Goal: Task Accomplishment & Management: Use online tool/utility

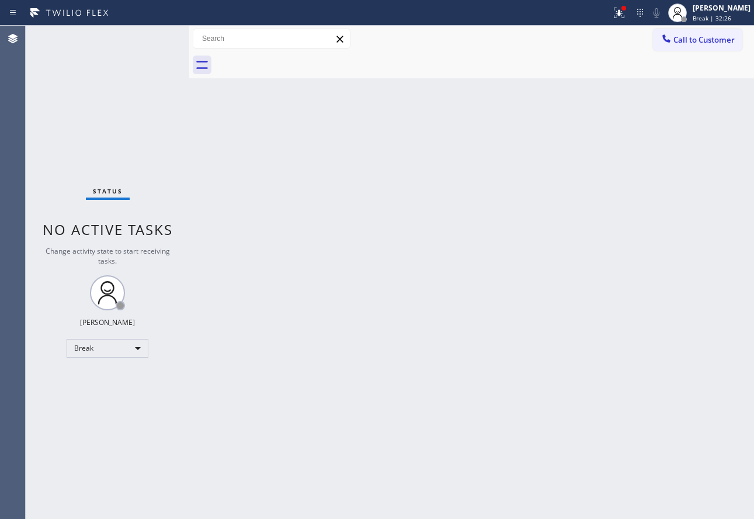
click at [602, 289] on div "Back to Dashboard Change Sender ID Customers Technicians Select a contact Outbo…" at bounding box center [471, 272] width 565 height 493
click at [725, 6] on div "[PERSON_NAME]" at bounding box center [722, 8] width 58 height 10
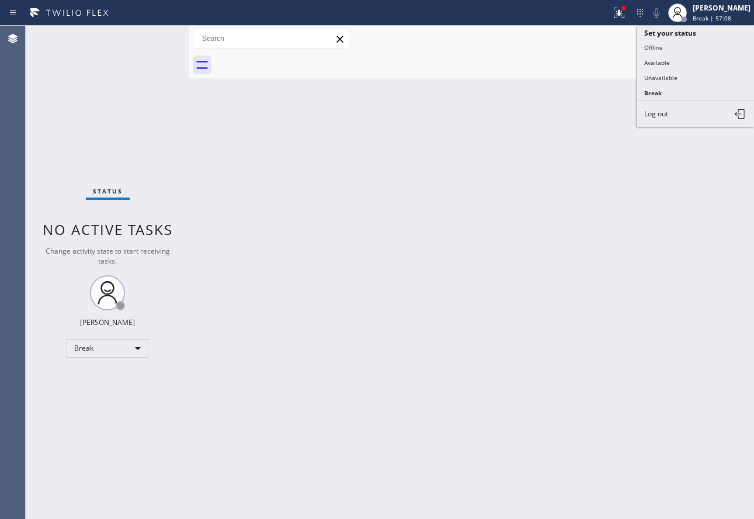
click at [672, 62] on button "Available" at bounding box center [695, 62] width 117 height 15
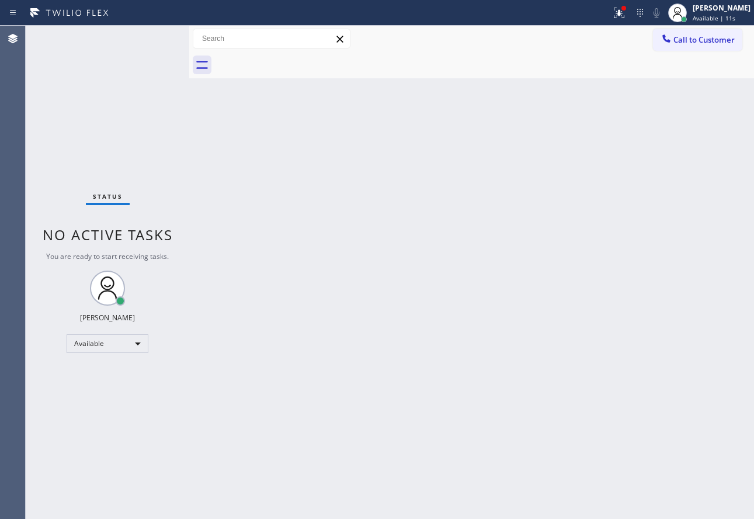
click at [473, 174] on div "Back to Dashboard Change Sender ID Customers Technicians Select a contact Outbo…" at bounding box center [471, 272] width 565 height 493
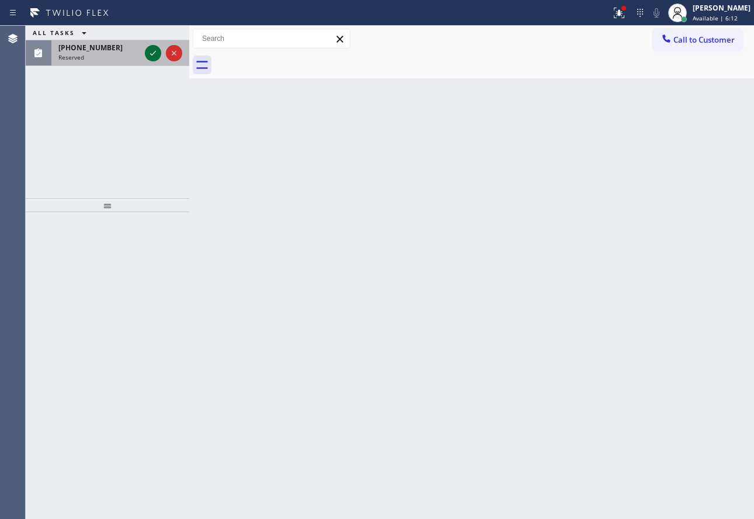
click at [150, 53] on icon at bounding box center [153, 53] width 14 height 14
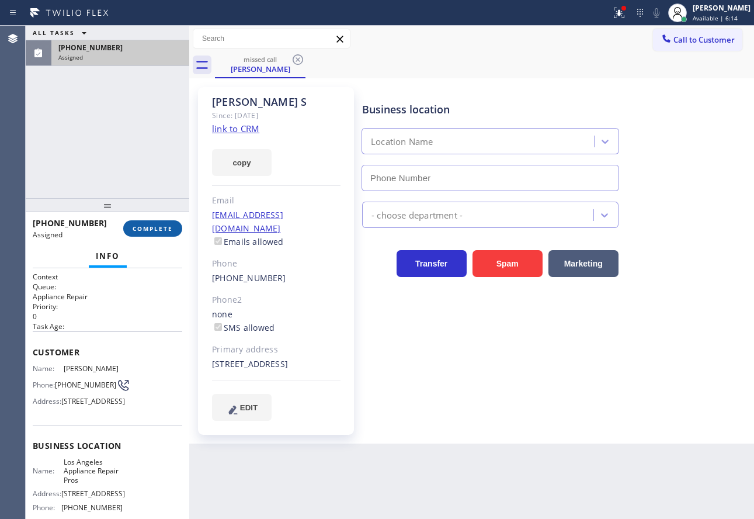
type input "[PHONE_NUMBER]"
click at [238, 125] on link "link to CRM" at bounding box center [235, 129] width 47 height 12
click at [165, 234] on button "COMPLETE" at bounding box center [152, 228] width 59 height 16
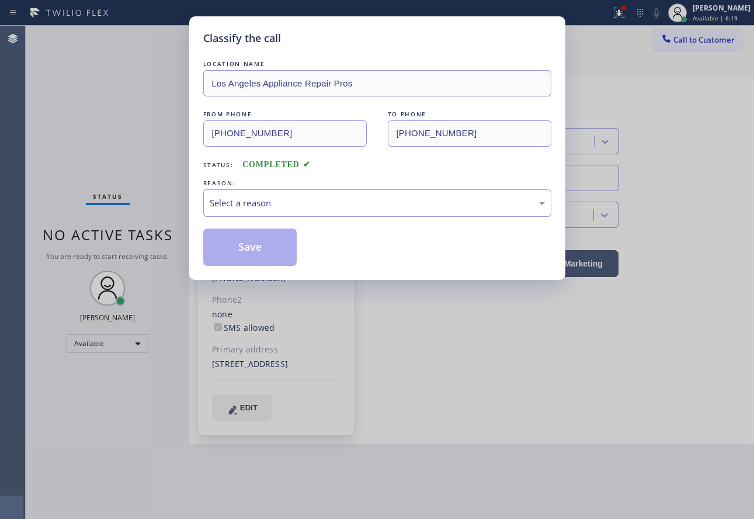
click at [231, 190] on div "Select a reason" at bounding box center [377, 202] width 348 height 27
click at [235, 253] on button "Save" at bounding box center [250, 246] width 94 height 37
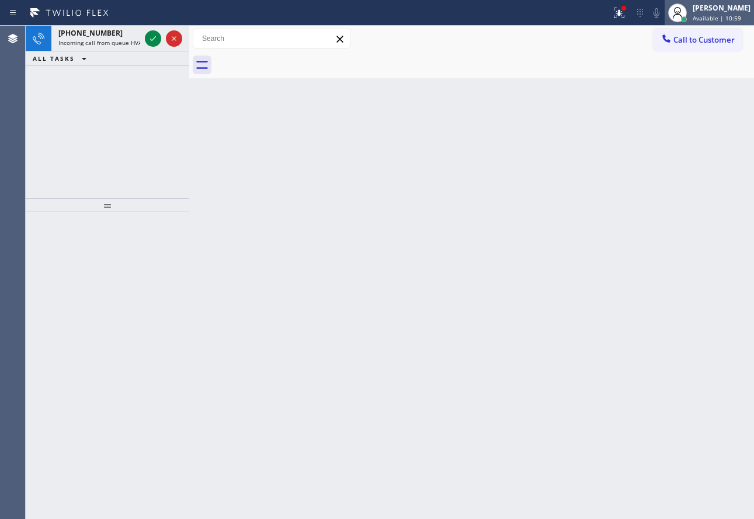
click at [718, 12] on div "[PERSON_NAME]" at bounding box center [722, 8] width 58 height 10
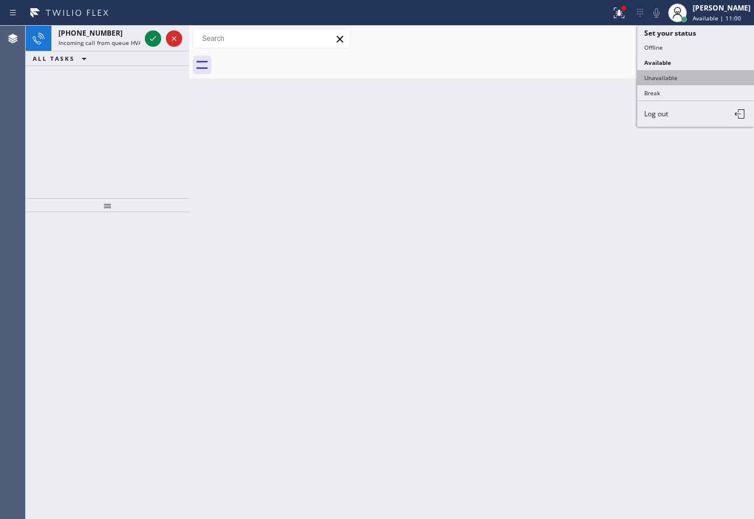
click at [662, 78] on button "Unavailable" at bounding box center [695, 77] width 117 height 15
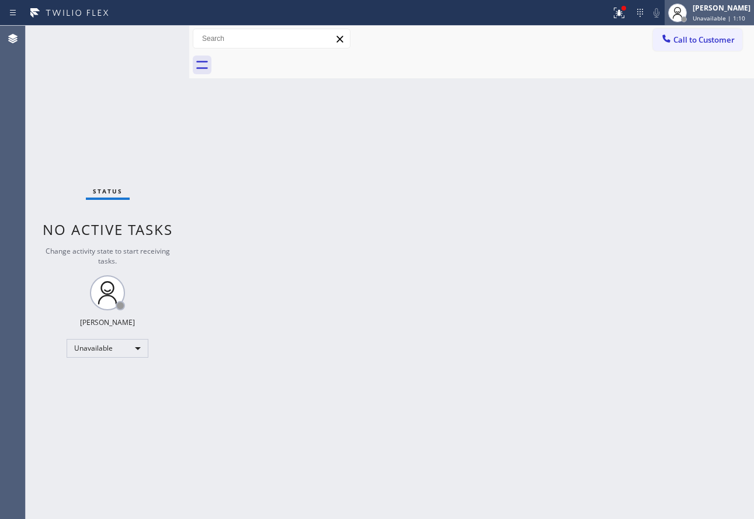
click at [723, 12] on div "[PERSON_NAME]" at bounding box center [722, 8] width 58 height 10
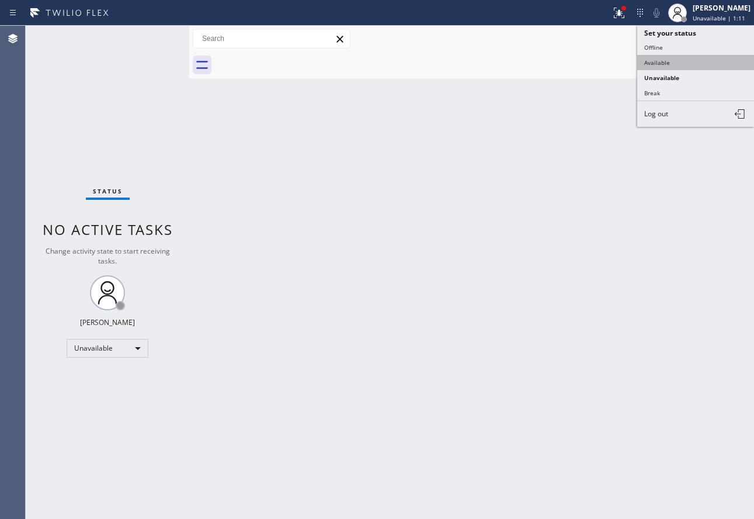
click at [661, 61] on button "Available" at bounding box center [695, 62] width 117 height 15
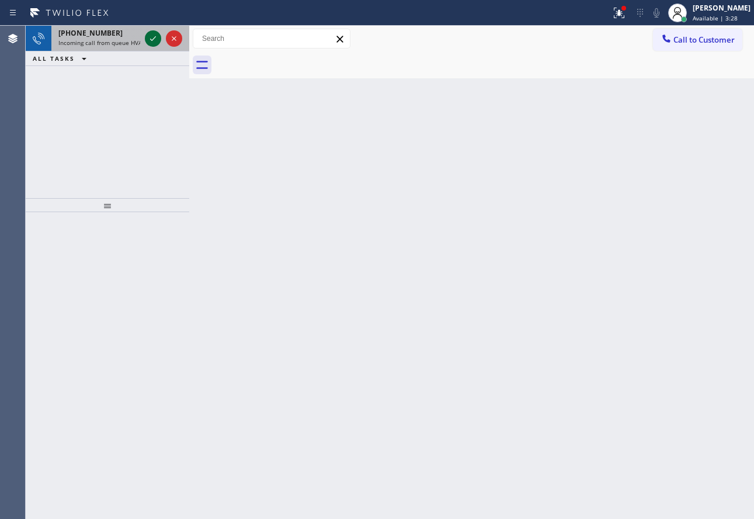
click at [147, 38] on icon at bounding box center [153, 39] width 14 height 14
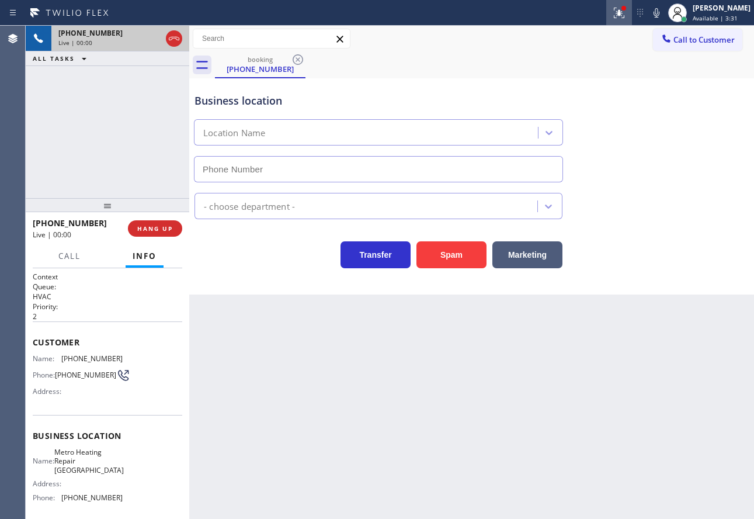
type input "[PHONE_NUMBER]"
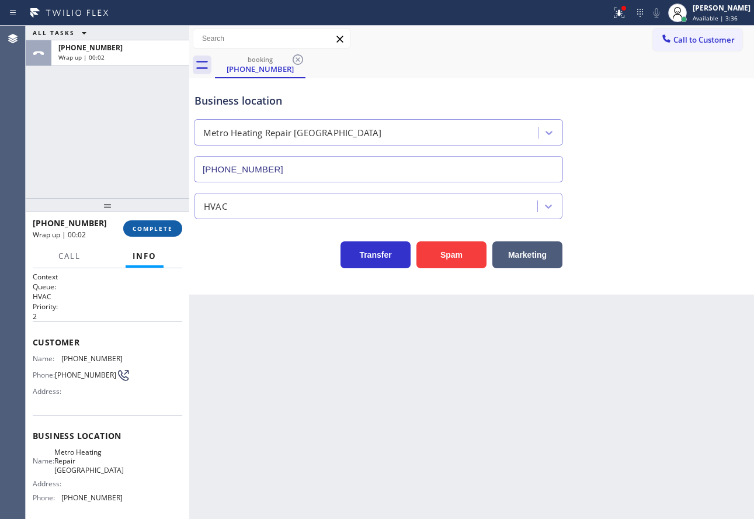
click at [154, 227] on span "COMPLETE" at bounding box center [153, 228] width 40 height 8
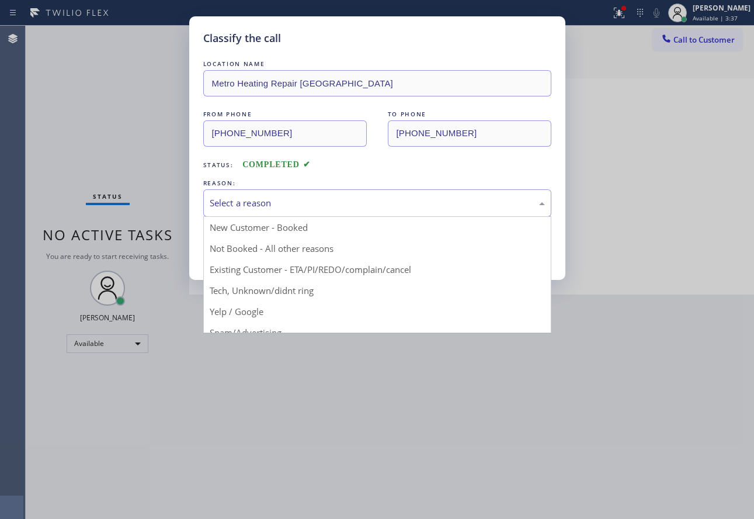
click at [354, 197] on div "Select a reason" at bounding box center [377, 202] width 335 height 13
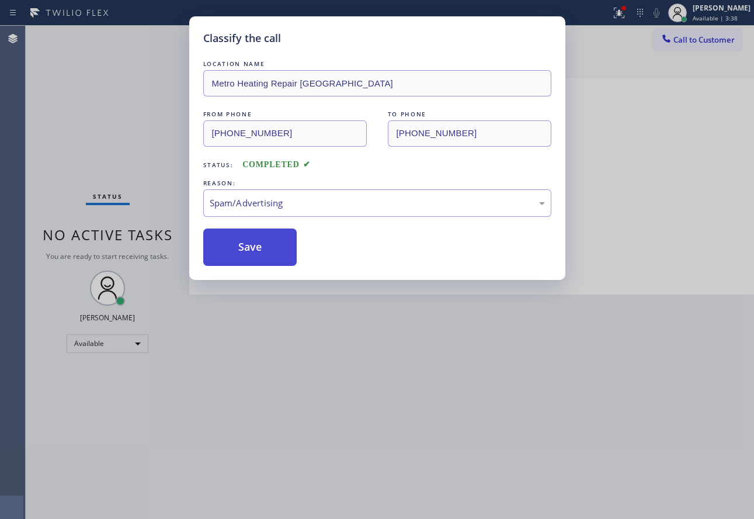
click at [246, 245] on button "Save" at bounding box center [250, 246] width 94 height 37
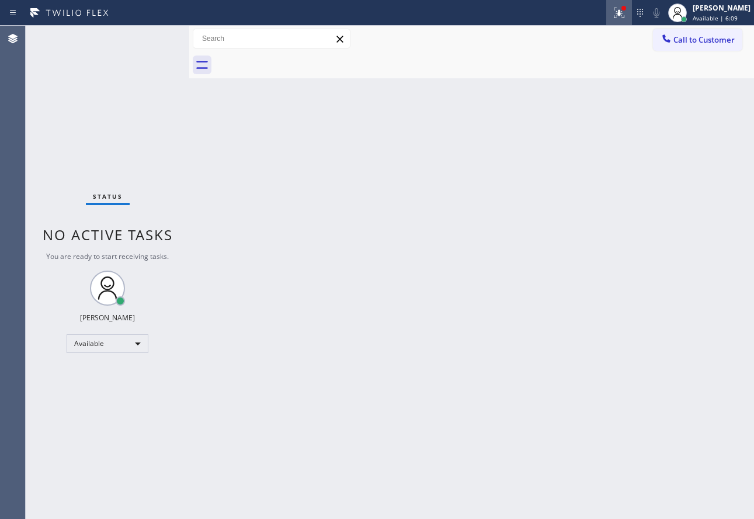
click at [626, 17] on icon at bounding box center [619, 13] width 14 height 14
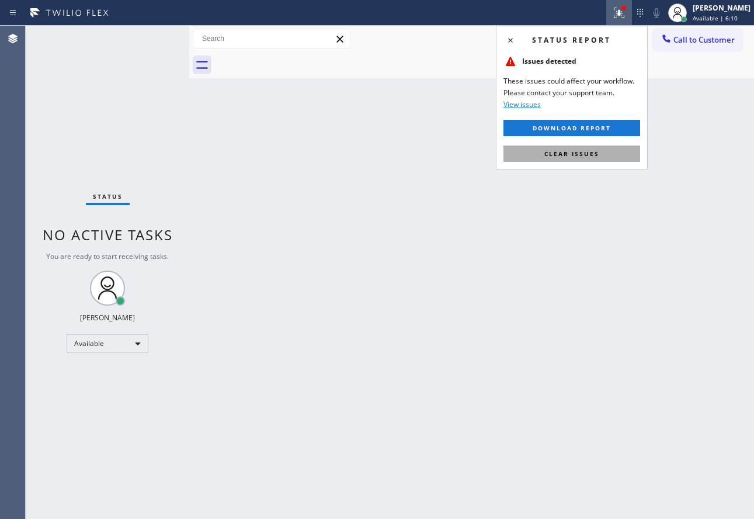
click at [582, 153] on span "Clear issues" at bounding box center [571, 154] width 55 height 8
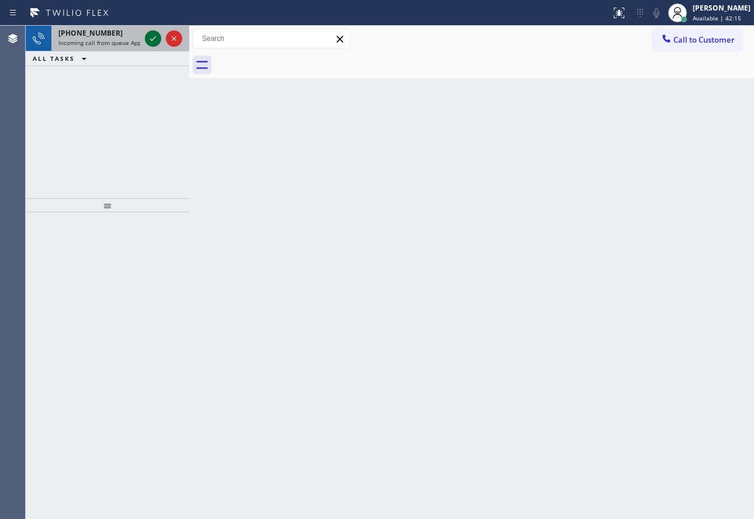
click at [150, 43] on icon at bounding box center [153, 39] width 14 height 14
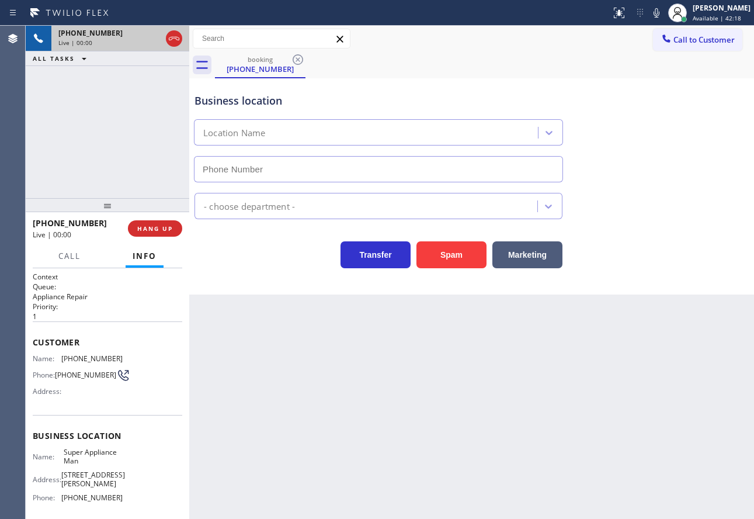
type input "[PHONE_NUMBER]"
click at [449, 102] on div "Business location" at bounding box center [378, 101] width 368 height 16
click at [172, 231] on span "HANG UP" at bounding box center [155, 228] width 36 height 8
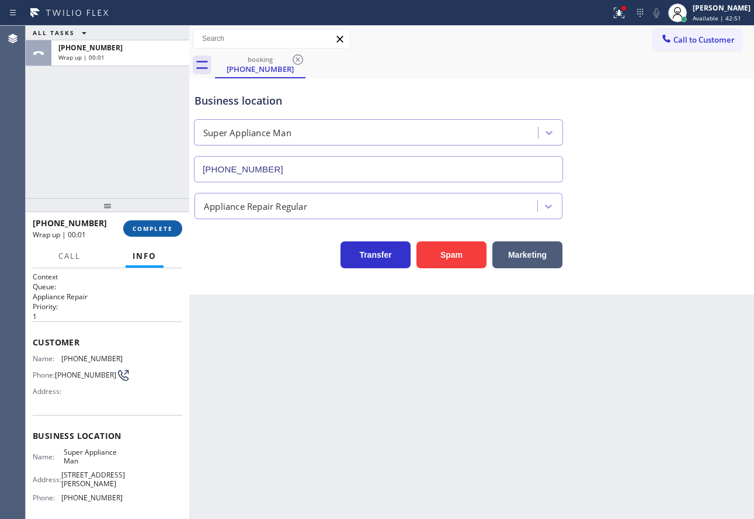
click at [172, 231] on span "COMPLETE" at bounding box center [153, 228] width 40 height 8
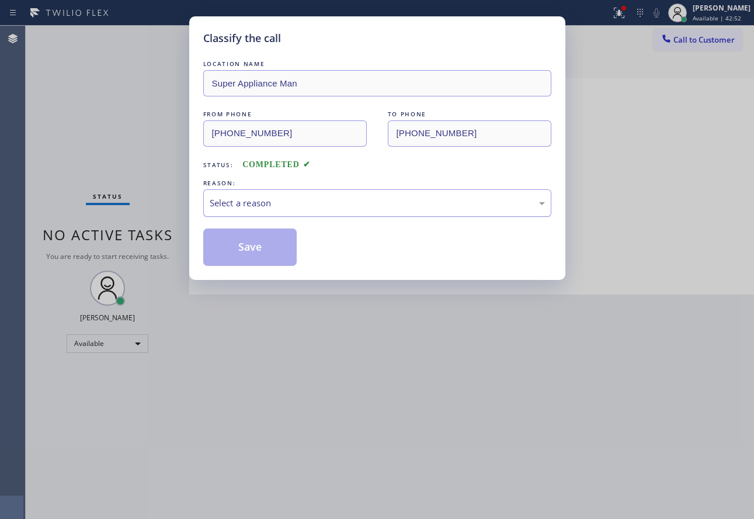
click at [329, 202] on div "Select a reason" at bounding box center [377, 202] width 335 height 13
click at [248, 250] on button "Save" at bounding box center [250, 246] width 94 height 37
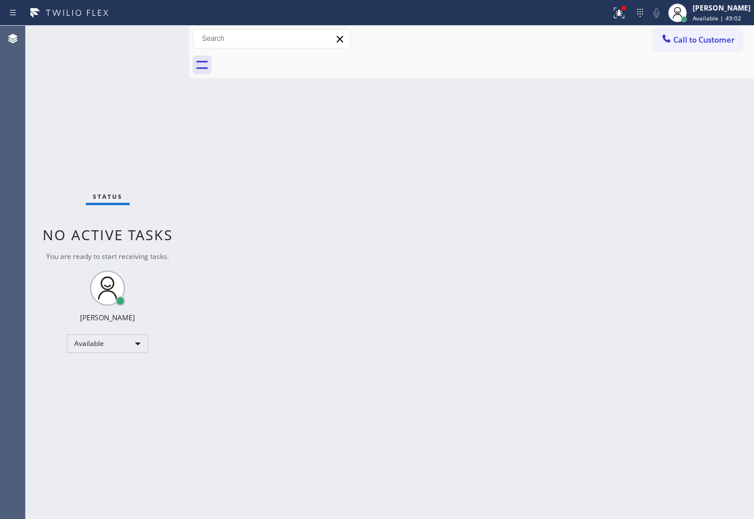
click at [645, 194] on div "Back to Dashboard Change Sender ID Customers Technicians Select a contact Outbo…" at bounding box center [471, 272] width 565 height 493
click at [226, 311] on div "Back to Dashboard Change Sender ID Customers Technicians Select a contact Outbo…" at bounding box center [471, 272] width 565 height 493
click at [715, 12] on div "[PERSON_NAME]" at bounding box center [721, 8] width 59 height 10
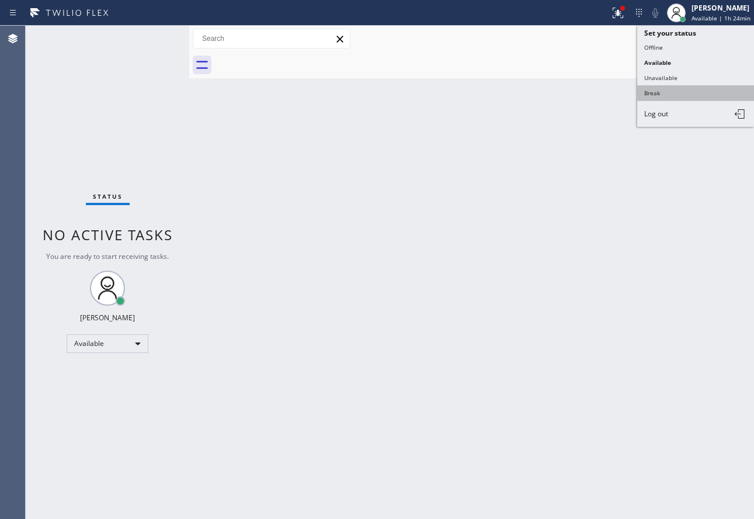
click at [671, 88] on button "Break" at bounding box center [695, 92] width 117 height 15
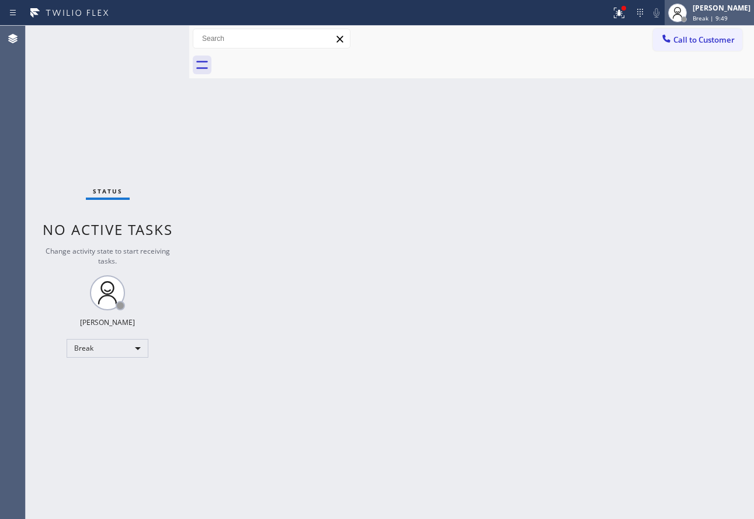
click at [720, 15] on span "Break | 9:49" at bounding box center [710, 18] width 35 height 8
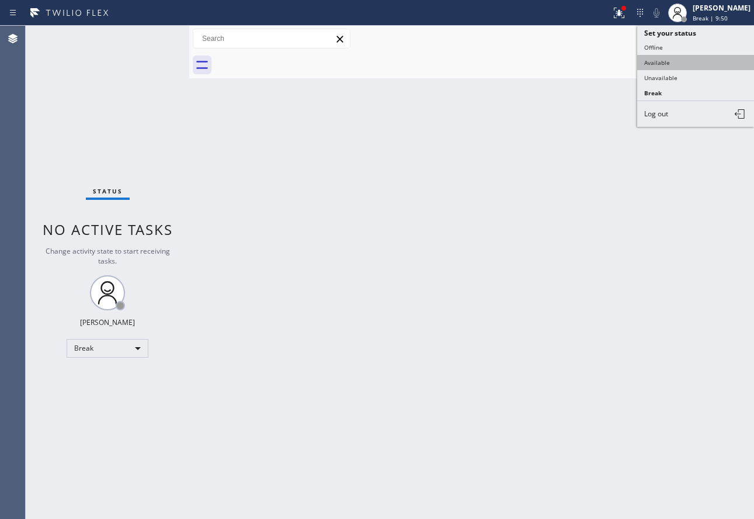
click at [687, 58] on button "Available" at bounding box center [695, 62] width 117 height 15
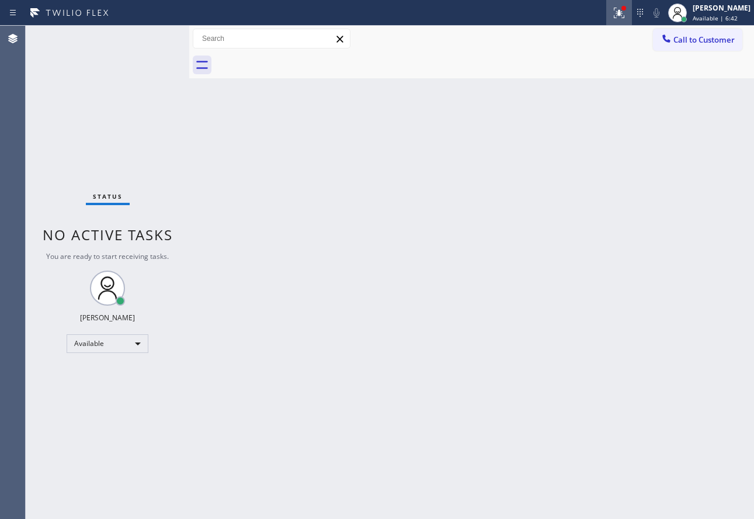
click at [626, 9] on icon at bounding box center [619, 13] width 14 height 14
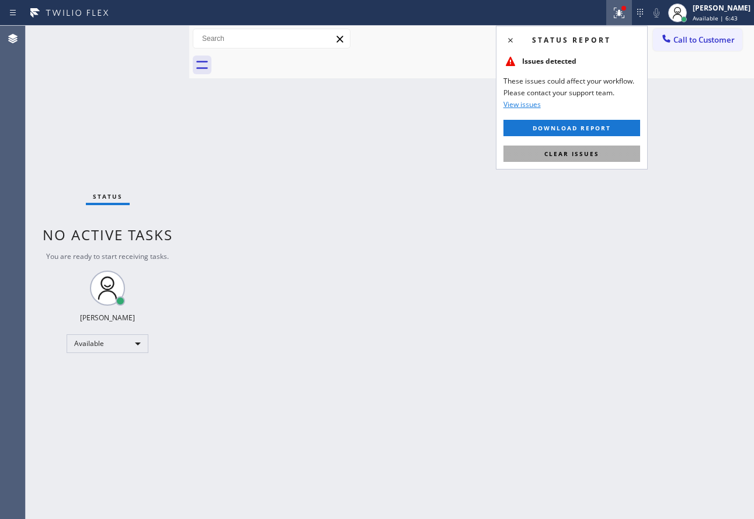
click at [600, 150] on button "Clear issues" at bounding box center [571, 153] width 137 height 16
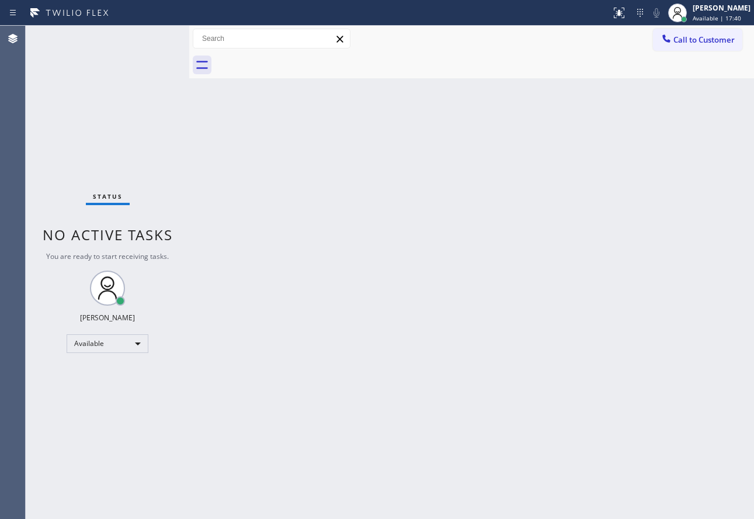
click at [579, 248] on div "Back to Dashboard Change Sender ID Customers Technicians Select a contact Outbo…" at bounding box center [471, 272] width 565 height 493
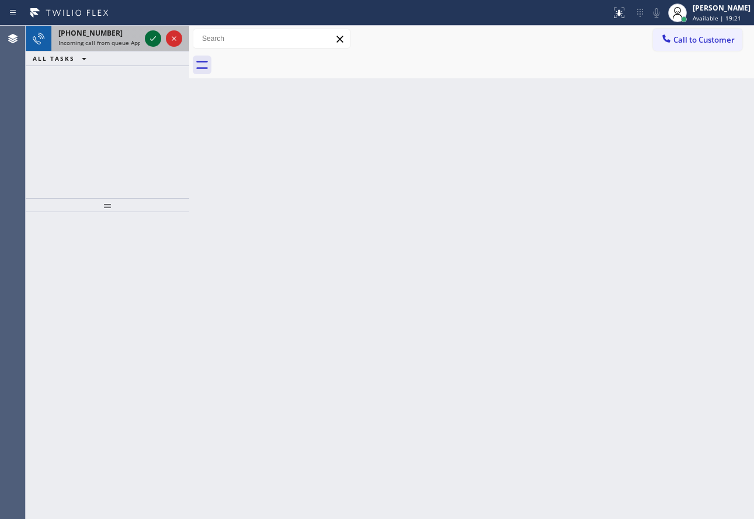
click at [149, 38] on icon at bounding box center [153, 39] width 14 height 14
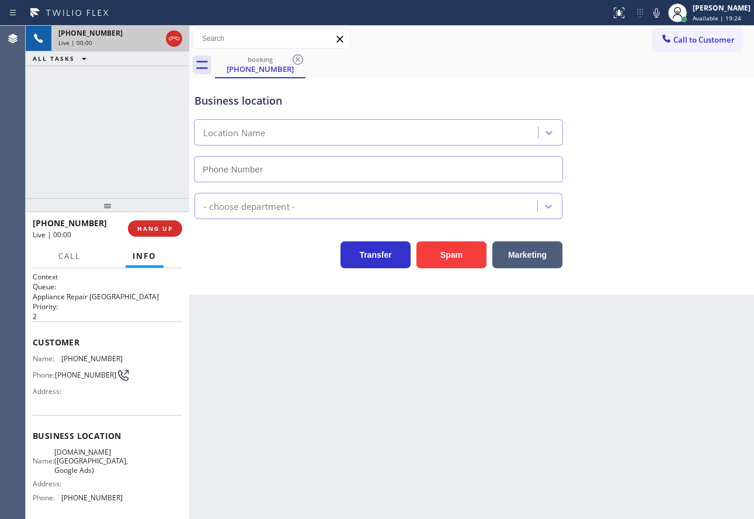
type input "[PHONE_NUMBER]"
click at [398, 85] on div "Business location [DOMAIN_NAME] ([GEOGRAPHIC_DATA], Google Ads) [PHONE_NUMBER]" at bounding box center [378, 131] width 373 height 101
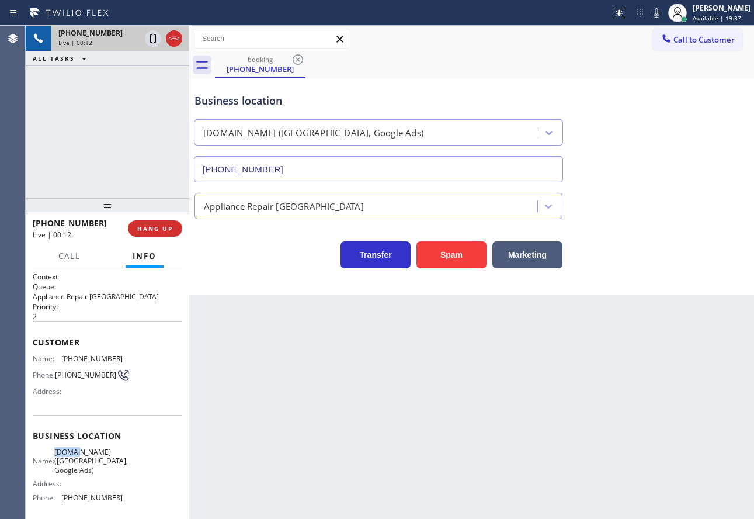
drag, startPoint x: 79, startPoint y: 457, endPoint x: 57, endPoint y: 457, distance: 22.8
click at [57, 457] on div "Name: [DOMAIN_NAME] ([GEOGRAPHIC_DATA], Google Ads)" at bounding box center [78, 460] width 90 height 27
copy div "Viking"
click at [85, 354] on span "[PHONE_NUMBER]" at bounding box center [91, 358] width 61 height 9
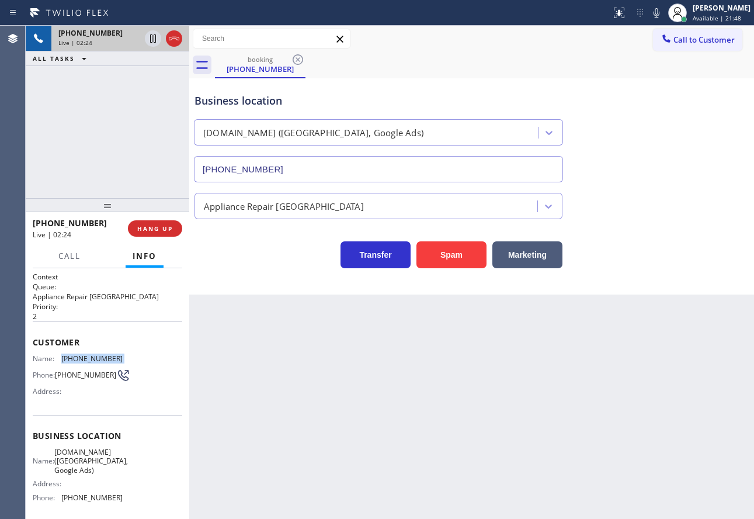
click at [85, 354] on span "[PHONE_NUMBER]" at bounding box center [91, 358] width 61 height 9
copy span "[PHONE_NUMBER]"
click at [96, 499] on span "[PHONE_NUMBER]" at bounding box center [91, 497] width 61 height 9
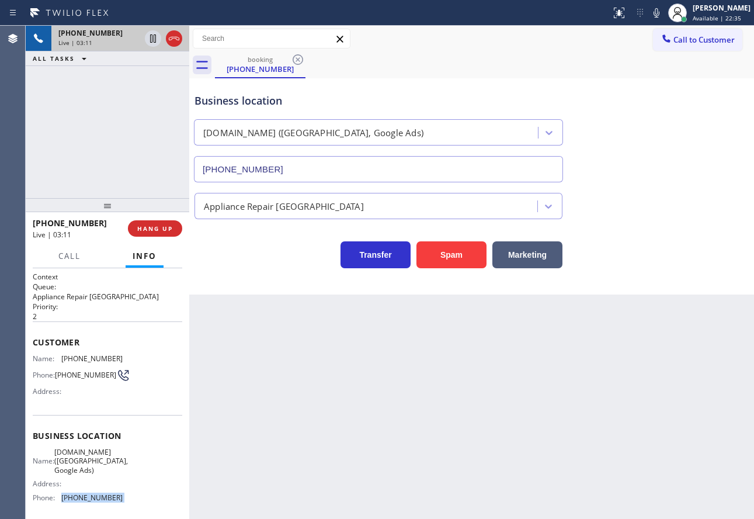
copy span "[PHONE_NUMBER]"
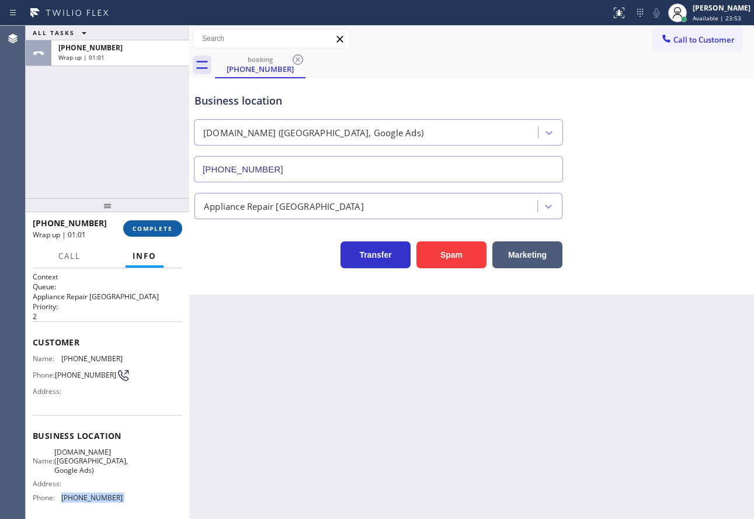
click at [178, 228] on button "COMPLETE" at bounding box center [152, 228] width 59 height 16
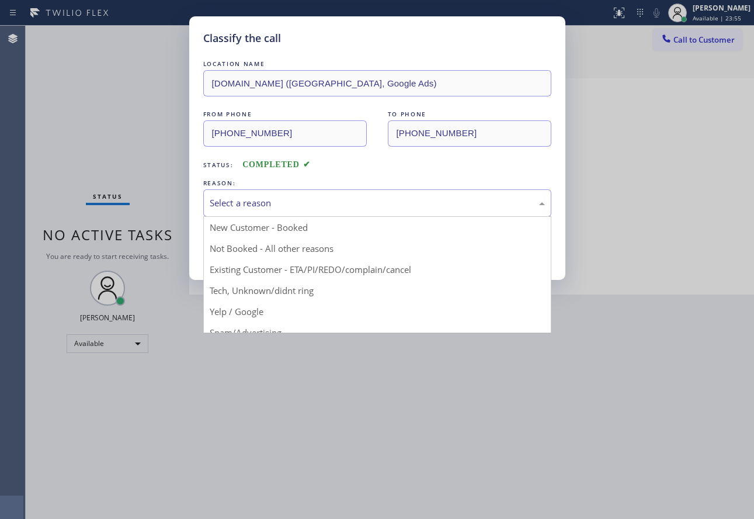
click at [295, 199] on div "Select a reason" at bounding box center [377, 202] width 335 height 13
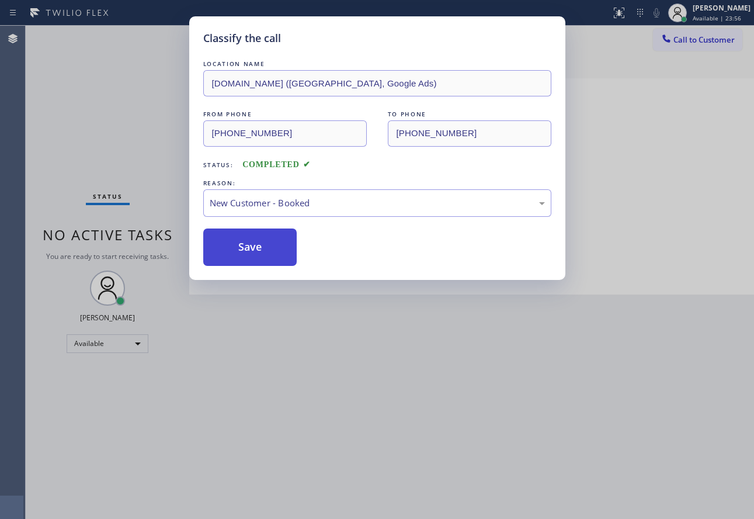
click at [248, 259] on button "Save" at bounding box center [250, 246] width 94 height 37
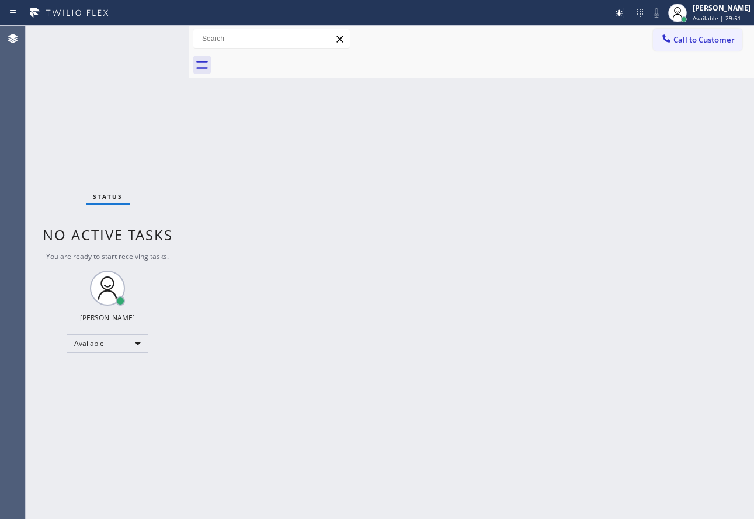
click at [631, 334] on div "Back to Dashboard Change Sender ID Customers Technicians Select a contact Outbo…" at bounding box center [471, 272] width 565 height 493
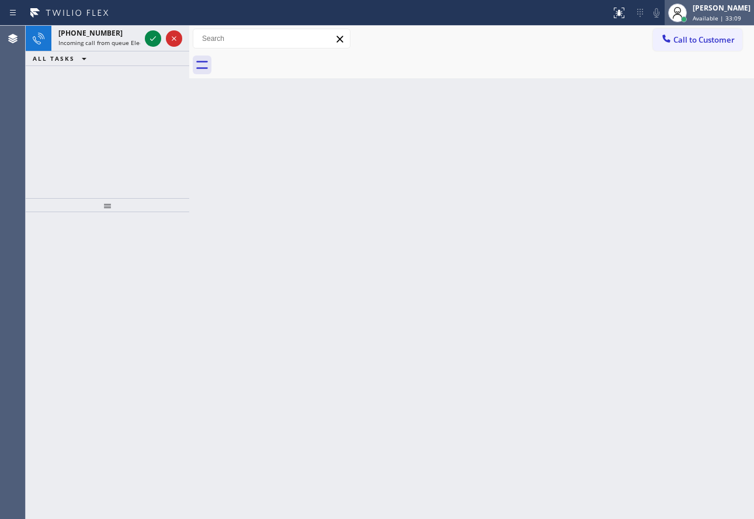
click at [721, 6] on div "[PERSON_NAME]" at bounding box center [722, 8] width 58 height 10
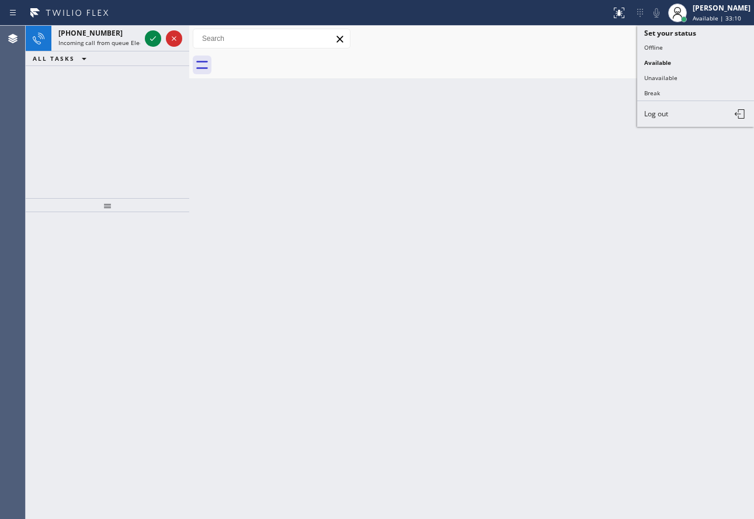
click at [681, 86] on button "Break" at bounding box center [695, 92] width 117 height 15
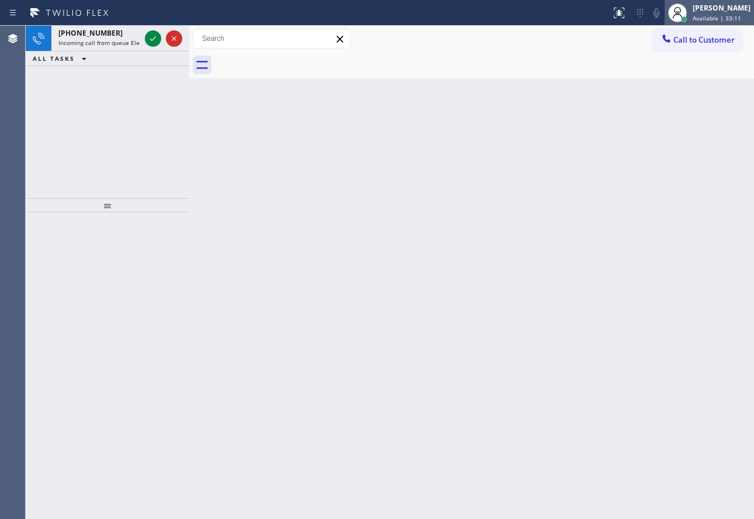
click at [710, 18] on span "Available | 33:11" at bounding box center [717, 18] width 48 height 8
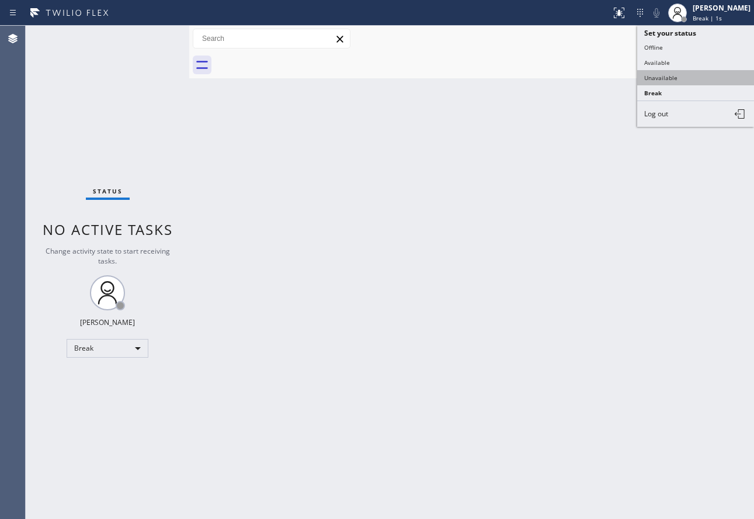
click at [675, 71] on button "Unavailable" at bounding box center [695, 77] width 117 height 15
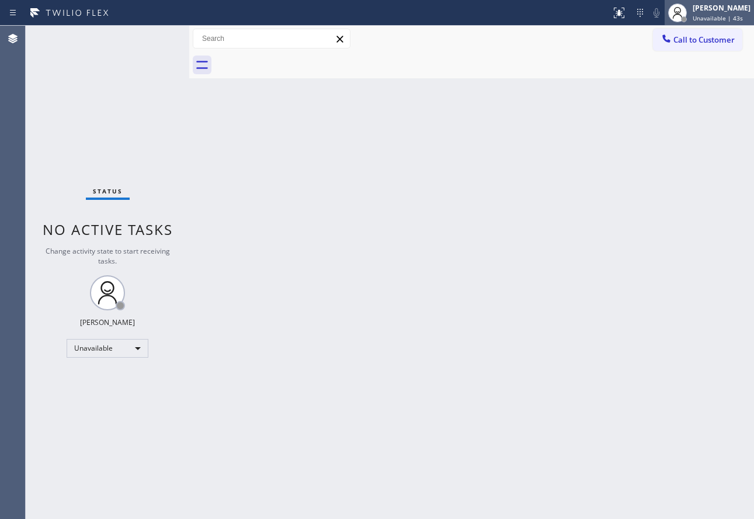
click at [690, 9] on div at bounding box center [678, 13] width 26 height 26
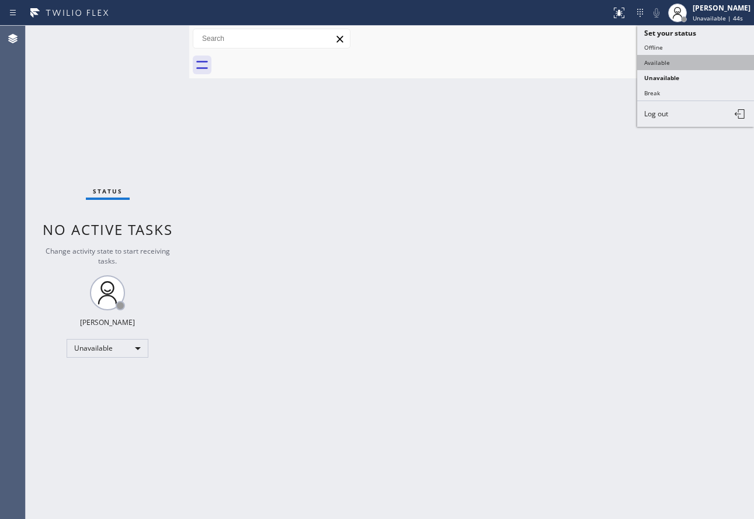
click at [671, 59] on button "Available" at bounding box center [695, 62] width 117 height 15
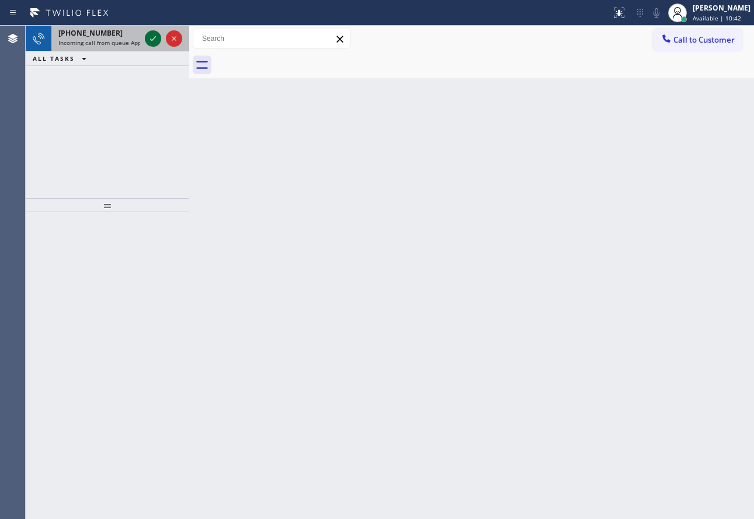
click at [151, 37] on icon at bounding box center [153, 39] width 14 height 14
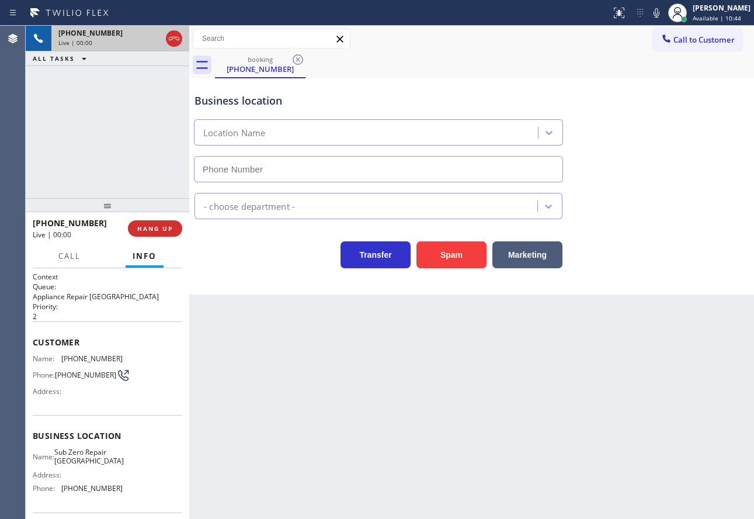
type input "[PHONE_NUMBER]"
click at [170, 234] on button "HANG UP" at bounding box center [155, 228] width 54 height 16
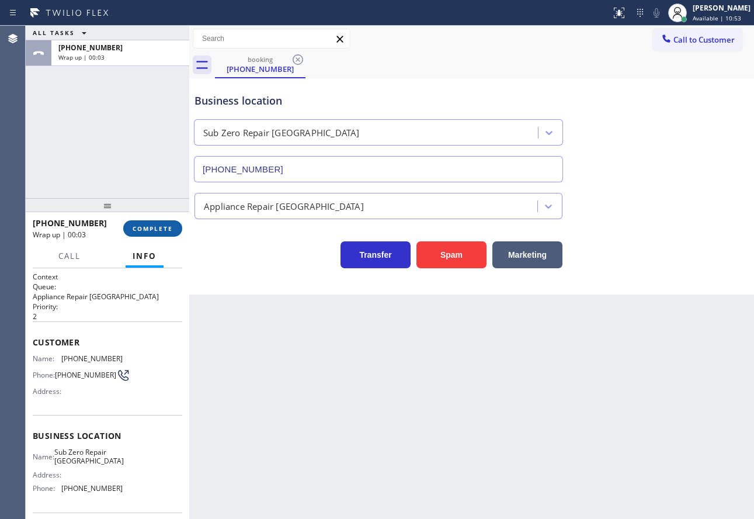
click at [170, 234] on button "COMPLETE" at bounding box center [152, 228] width 59 height 16
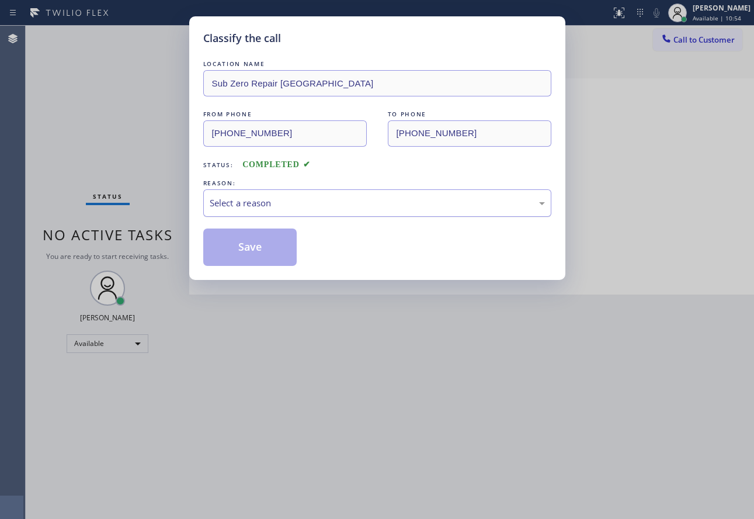
click at [258, 205] on div "Select a reason" at bounding box center [377, 202] width 335 height 13
click at [256, 251] on button "Save" at bounding box center [250, 246] width 94 height 37
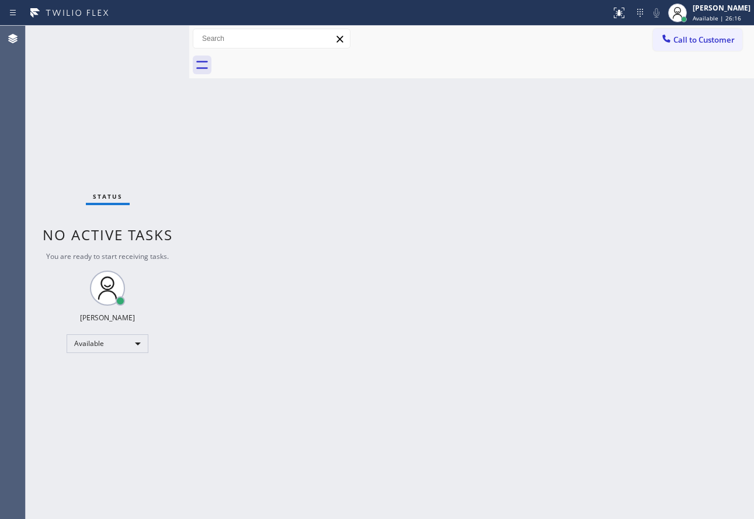
click at [480, 323] on div "Back to Dashboard Change Sender ID Customers Technicians Select a contact Outbo…" at bounding box center [471, 272] width 565 height 493
click at [720, 9] on div "[PERSON_NAME]" at bounding box center [722, 8] width 58 height 10
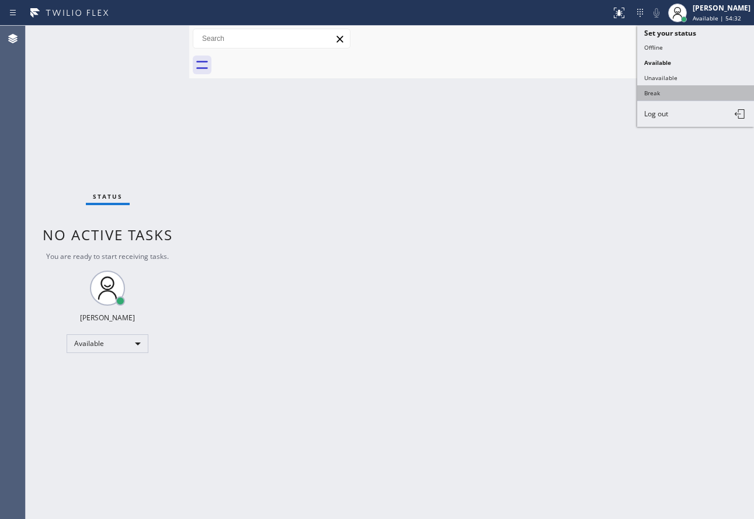
click at [651, 96] on button "Break" at bounding box center [695, 92] width 117 height 15
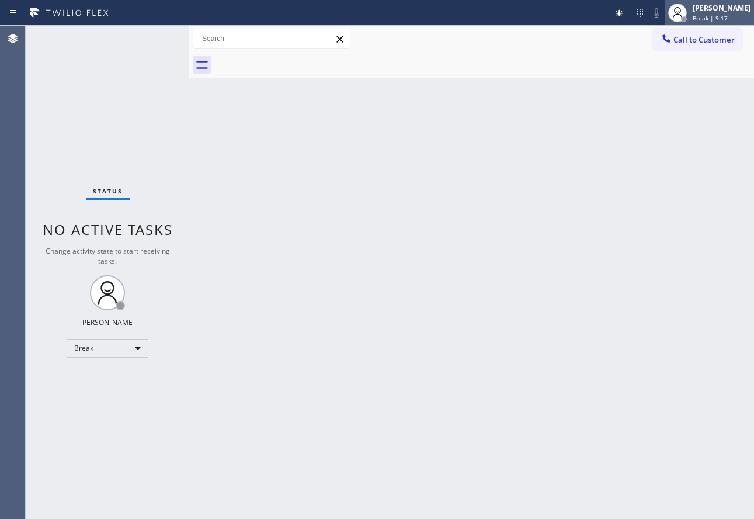
click at [711, 12] on div "[PERSON_NAME]" at bounding box center [722, 8] width 58 height 10
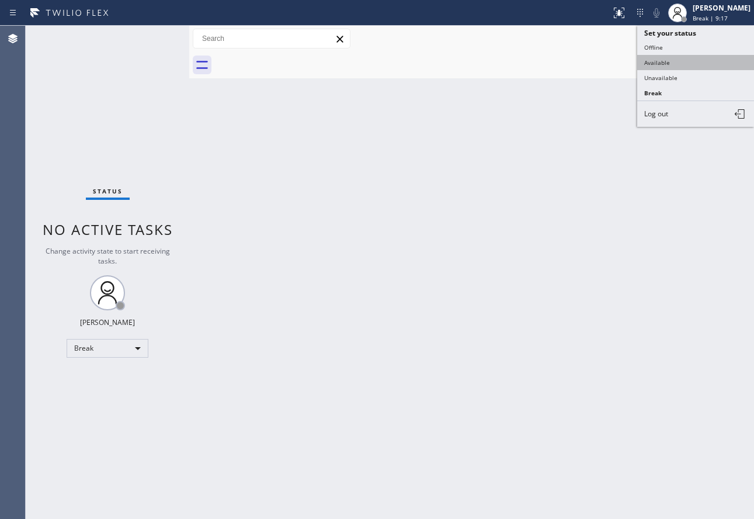
click at [681, 68] on button "Available" at bounding box center [695, 62] width 117 height 15
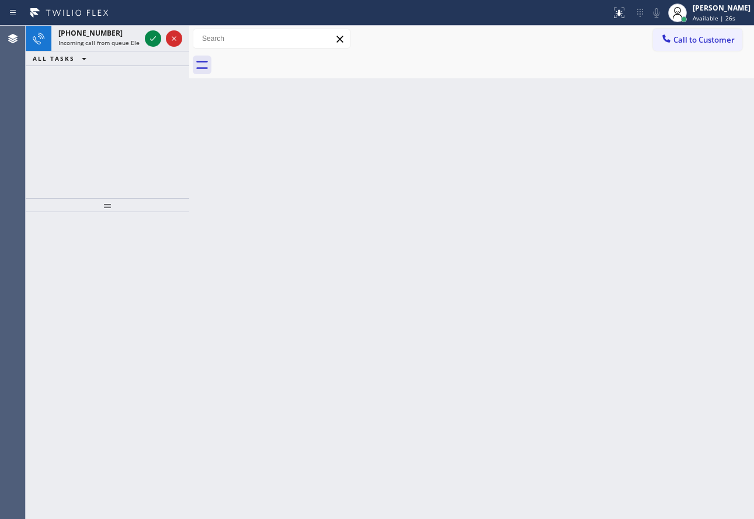
click at [103, 51] on div "ALL TASKS ALL TASKS ACTIVE TASKS TASKS IN WRAP UP" at bounding box center [108, 58] width 164 height 15
click at [108, 46] on span "Incoming call from queue Electrical" at bounding box center [107, 43] width 99 height 8
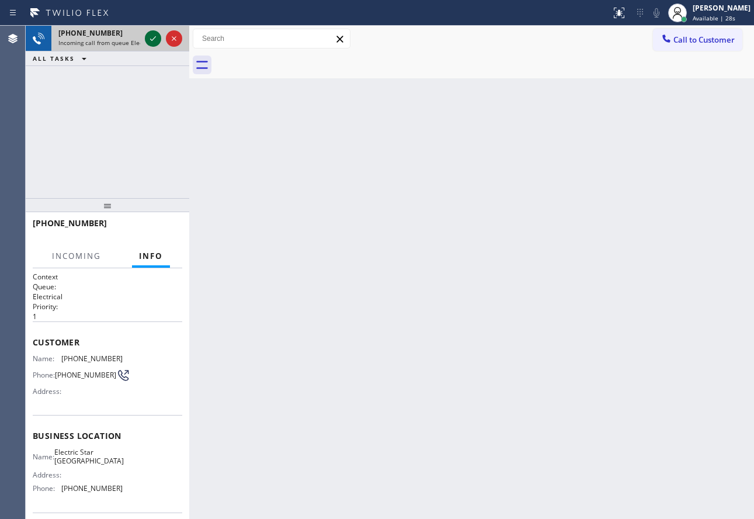
click at [151, 40] on icon at bounding box center [153, 38] width 6 height 5
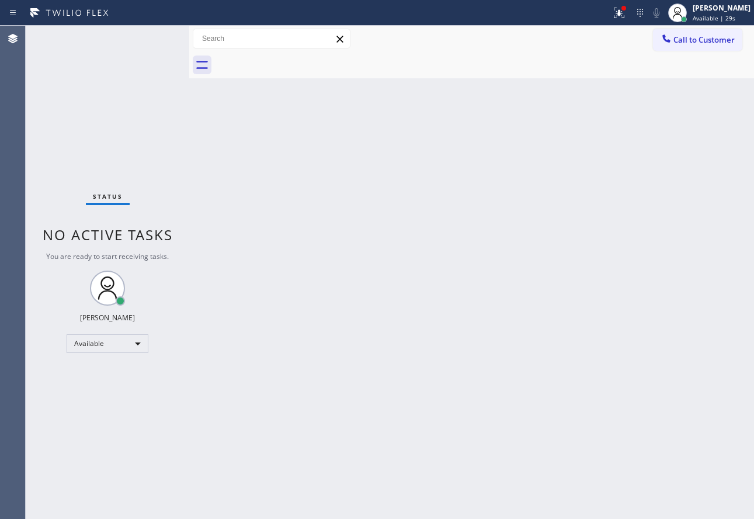
click at [151, 40] on div "Status No active tasks You are ready to start receiving tasks. [PERSON_NAME] Av…" at bounding box center [108, 272] width 164 height 493
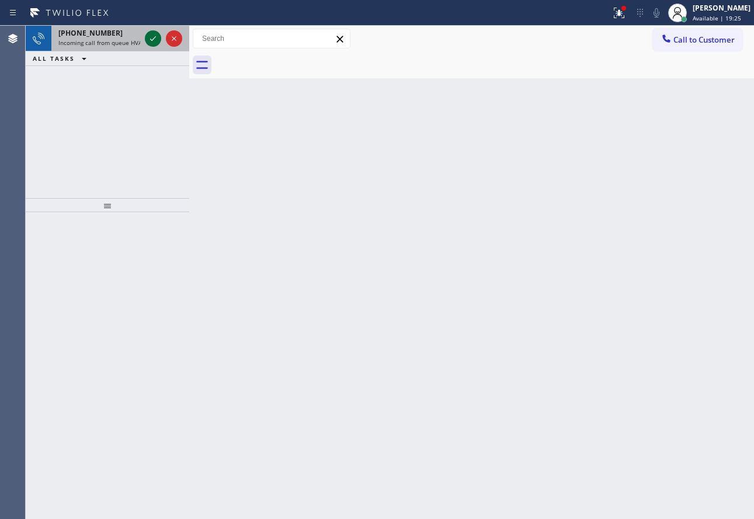
click at [151, 40] on icon at bounding box center [153, 38] width 6 height 5
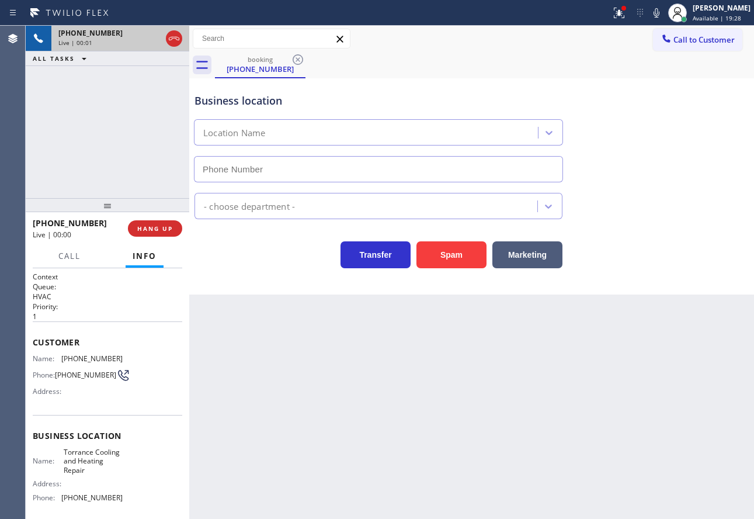
type input "[PHONE_NUMBER]"
click at [162, 234] on button "HANG UP" at bounding box center [155, 228] width 54 height 16
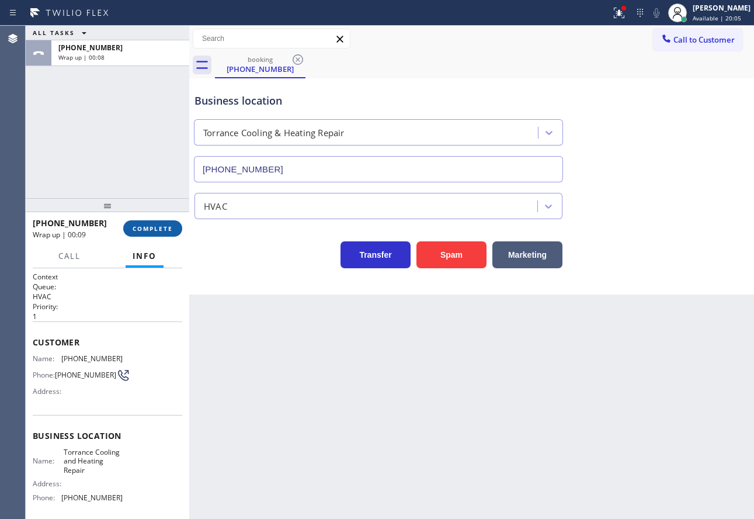
click at [164, 227] on span "COMPLETE" at bounding box center [153, 228] width 40 height 8
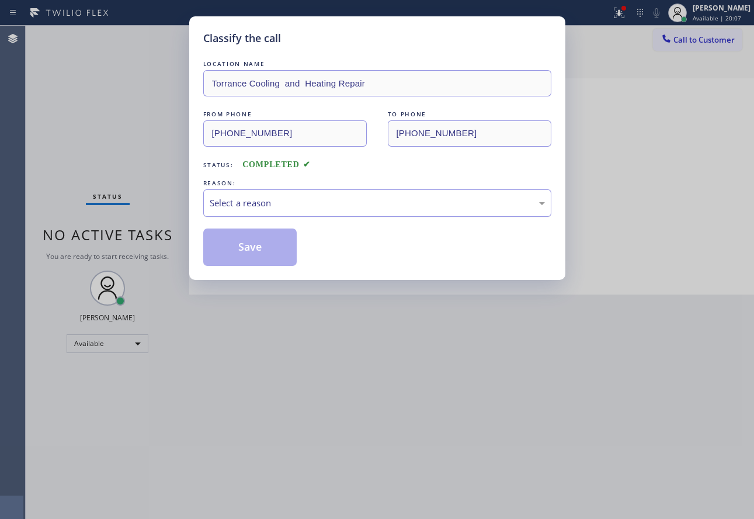
click at [256, 201] on div "Select a reason" at bounding box center [377, 202] width 335 height 13
click at [270, 255] on button "Save" at bounding box center [250, 246] width 94 height 37
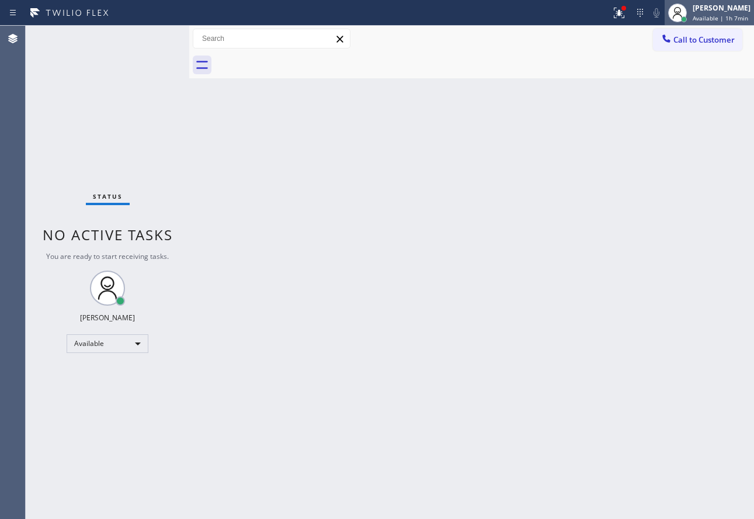
click at [700, 17] on span "Available | 1h 7min" at bounding box center [720, 18] width 55 height 8
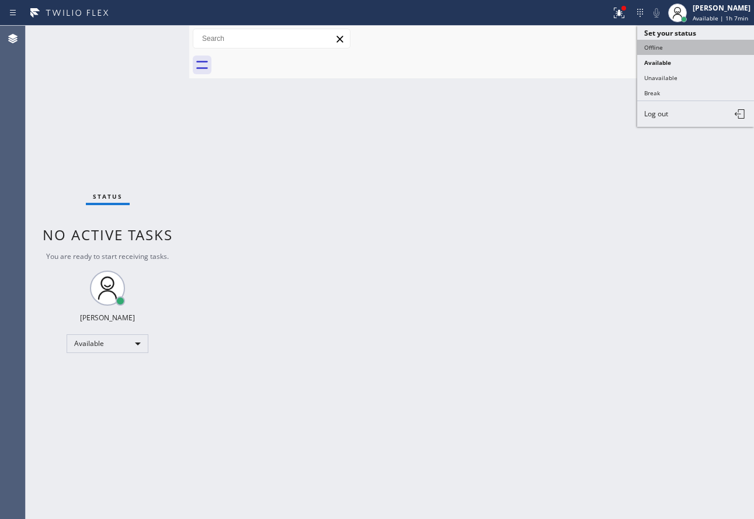
click at [659, 51] on button "Offline" at bounding box center [695, 47] width 117 height 15
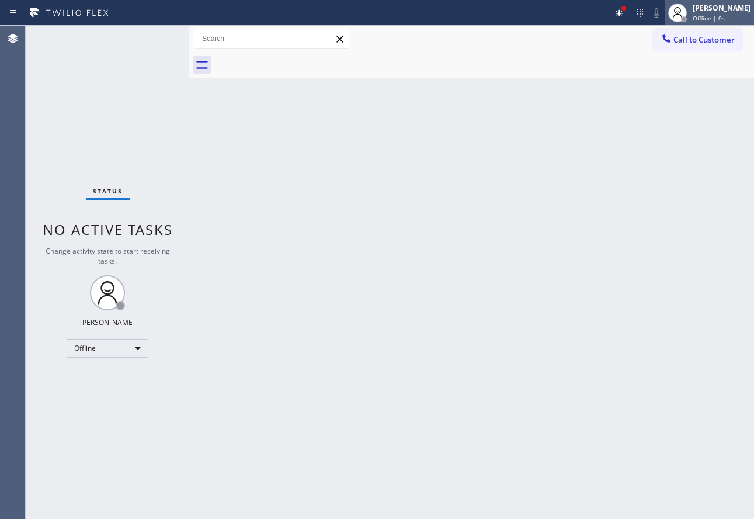
click at [708, 10] on div "[PERSON_NAME] Offline | 0s" at bounding box center [722, 12] width 64 height 20
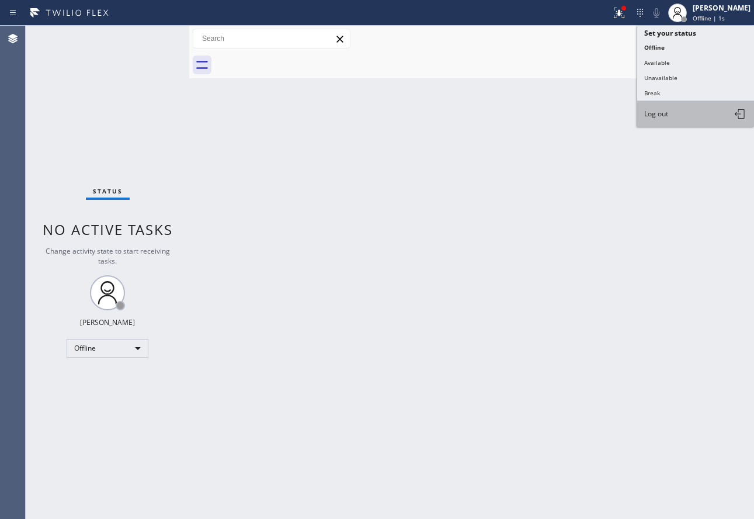
click at [651, 113] on span "Log out" at bounding box center [656, 114] width 24 height 10
